Goal: Transaction & Acquisition: Purchase product/service

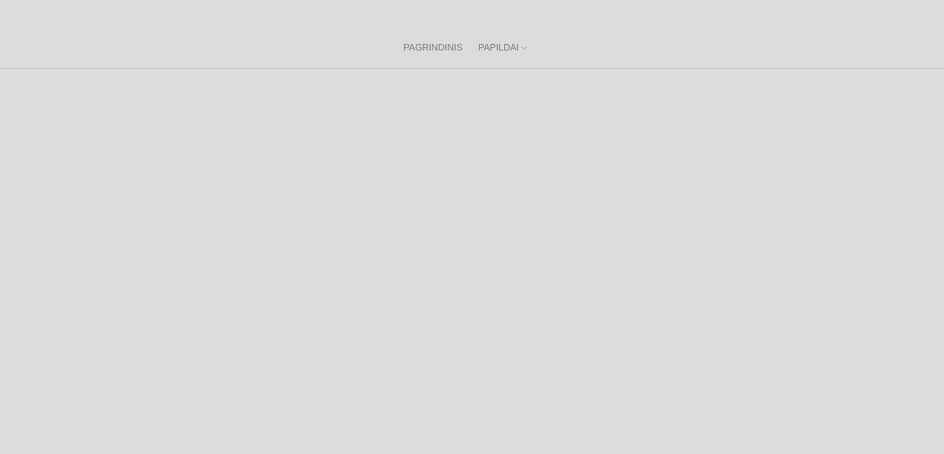
click at [513, 45] on link "PAPILDAI" at bounding box center [502, 47] width 49 height 29
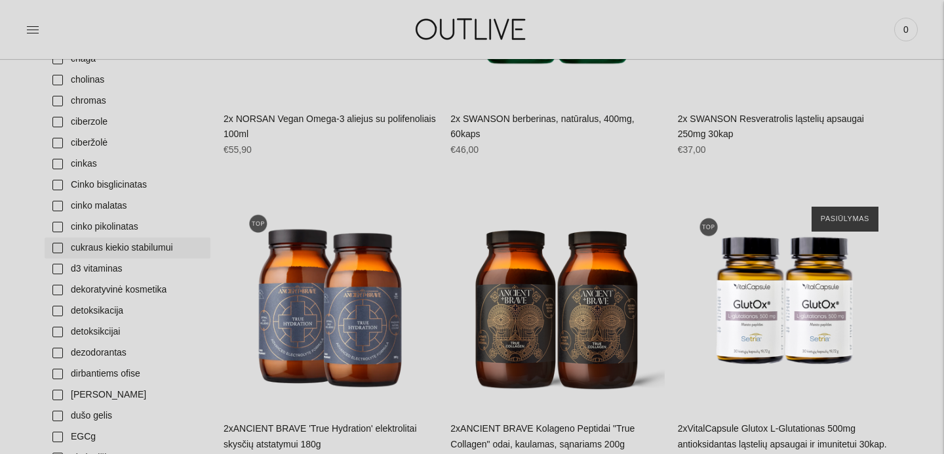
scroll to position [985, 0]
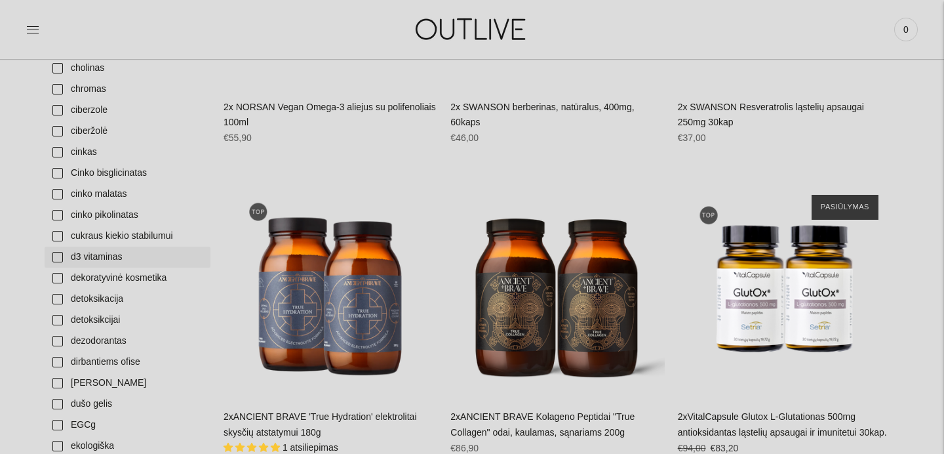
click at [77, 255] on link "d3 vitaminas" at bounding box center [128, 256] width 166 height 21
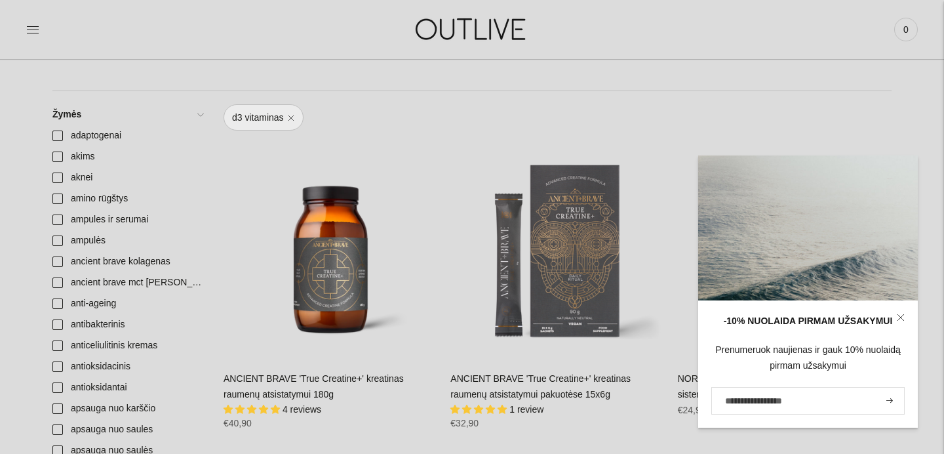
scroll to position [127, 0]
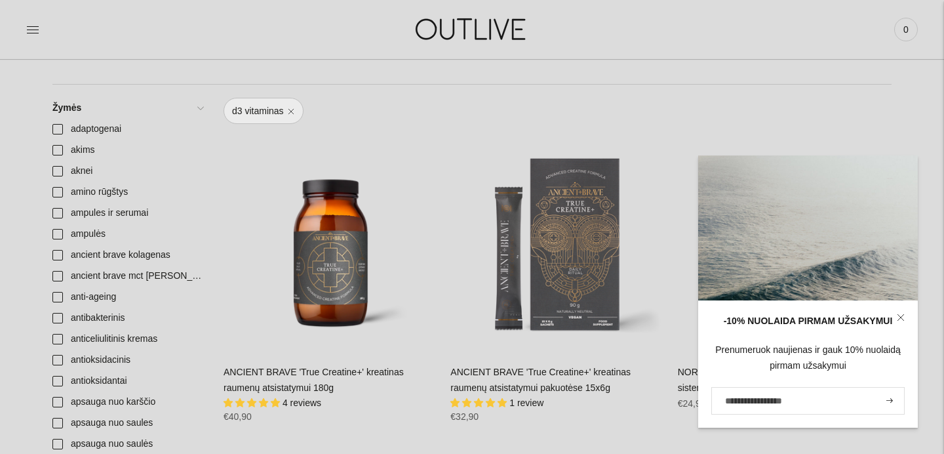
click at [902, 317] on icon at bounding box center [901, 317] width 8 height 8
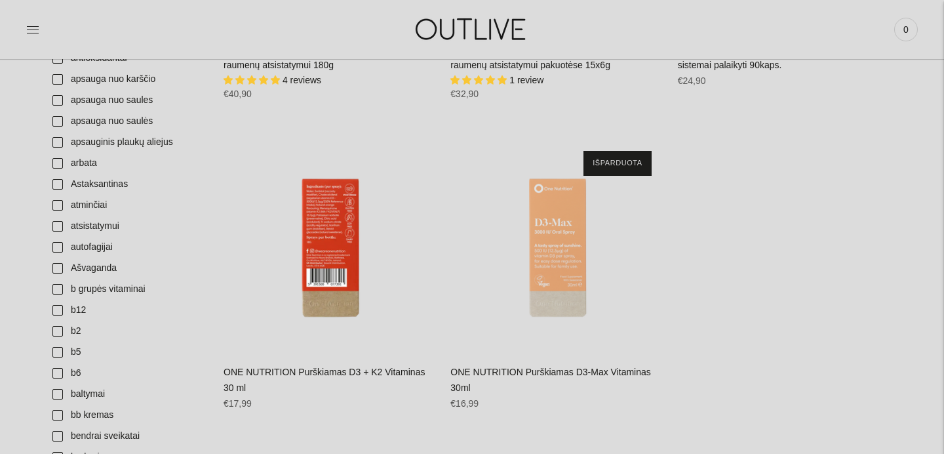
scroll to position [473, 0]
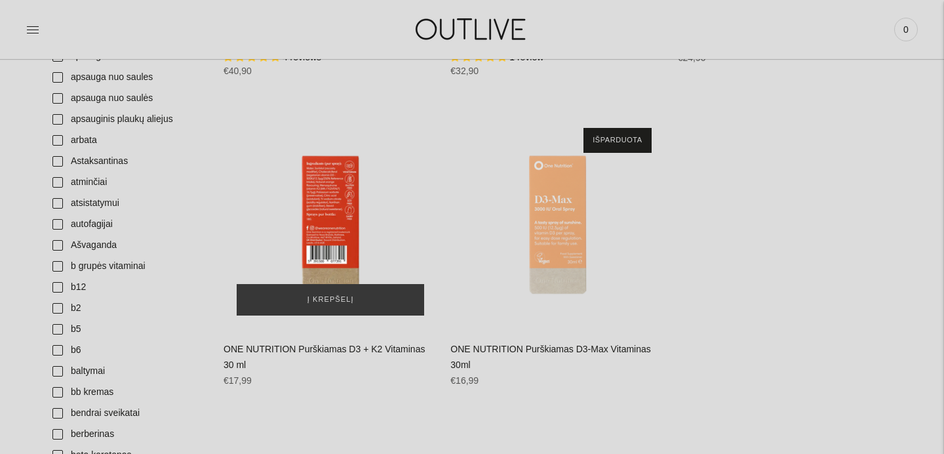
click at [332, 206] on div "ONE NUTRITION Purškiamas D3 + K2 Vitaminas 30 ml\a" at bounding box center [331, 222] width 214 height 214
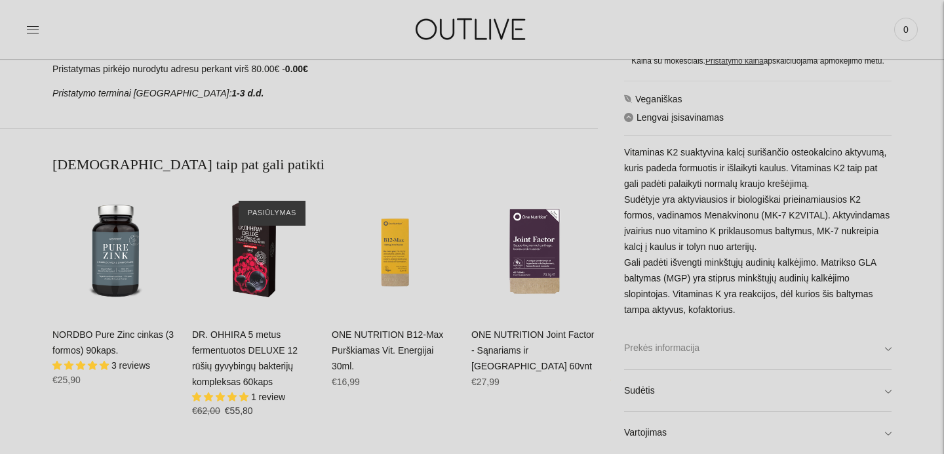
scroll to position [861, 0]
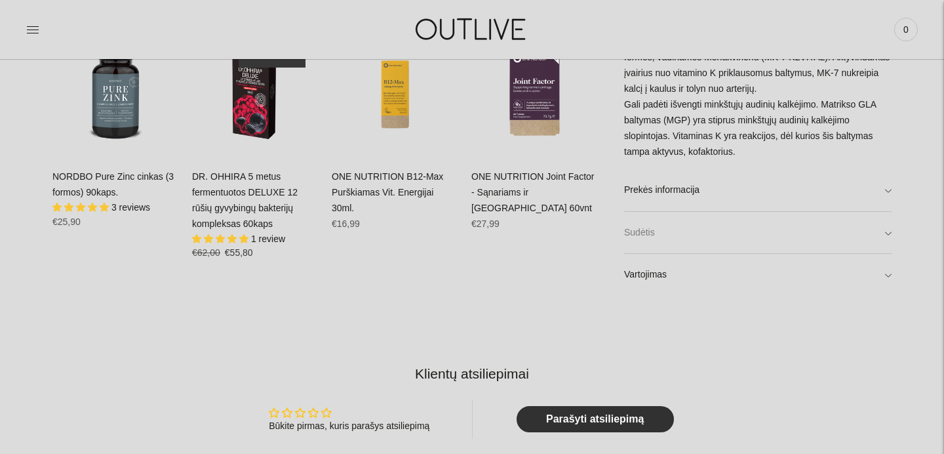
click at [642, 229] on link "Sudėtis" at bounding box center [757, 232] width 267 height 42
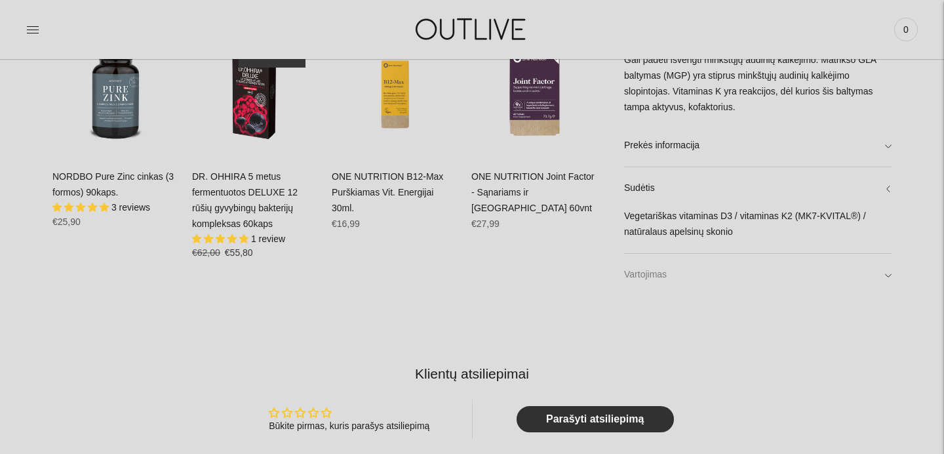
click at [651, 273] on link "Vartojimas" at bounding box center [757, 275] width 267 height 42
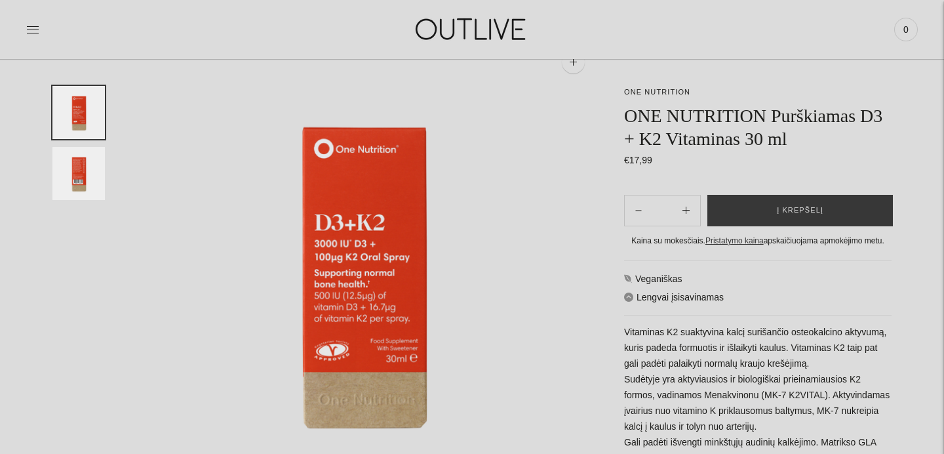
scroll to position [0, 0]
